Goal: Check status: Check status

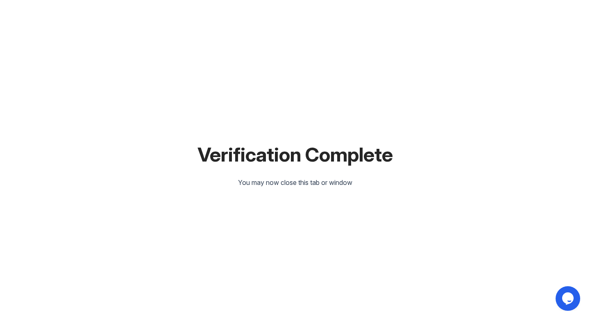
click at [571, 292] on icon "Opens Chat This icon Opens the chat window." at bounding box center [568, 298] width 13 height 13
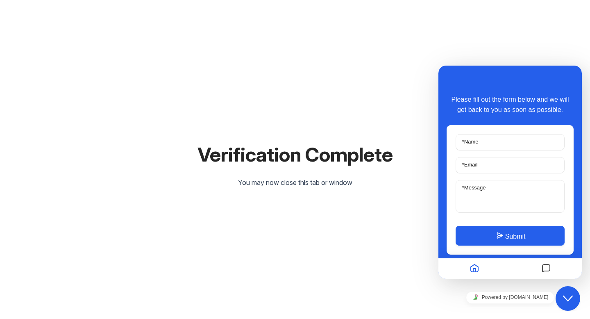
click at [357, 116] on div "Verification Complete You may now close this tab or window" at bounding box center [295, 159] width 564 height 319
click at [338, 219] on div "Verification Complete You may now close this tab or window" at bounding box center [295, 159] width 564 height 319
click at [246, 118] on div "Verification Complete You may now close this tab or window" at bounding box center [295, 159] width 564 height 319
